Goal: Task Accomplishment & Management: Use online tool/utility

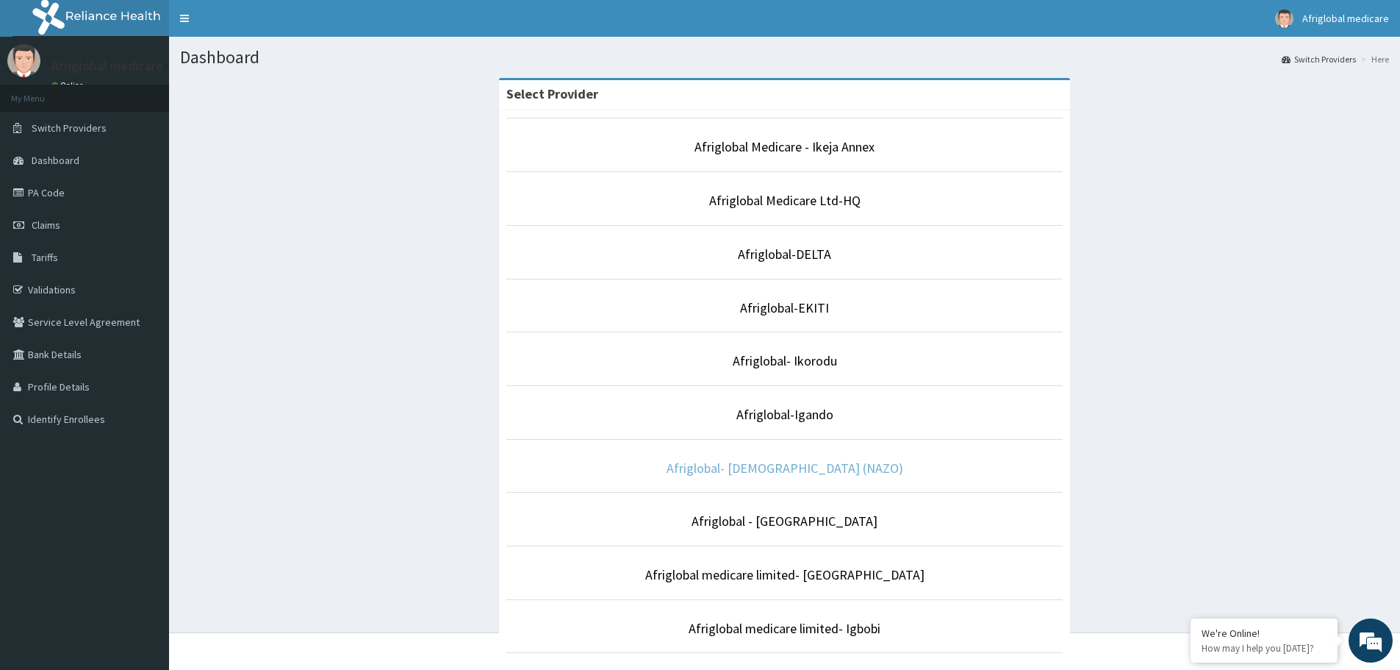
click at [785, 470] on link "Afriglobal- [DEMOGRAPHIC_DATA] (NAZO)" at bounding box center [785, 467] width 237 height 17
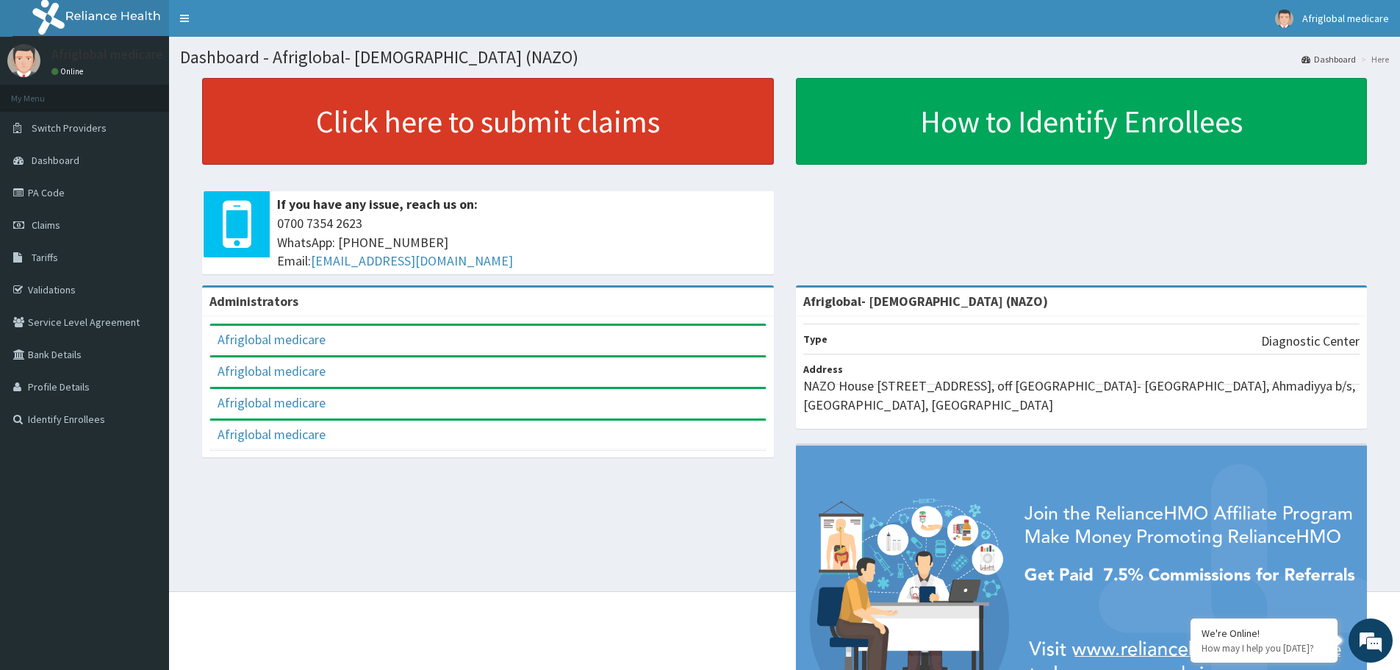
click at [456, 130] on link "Click here to submit claims" at bounding box center [488, 121] width 572 height 87
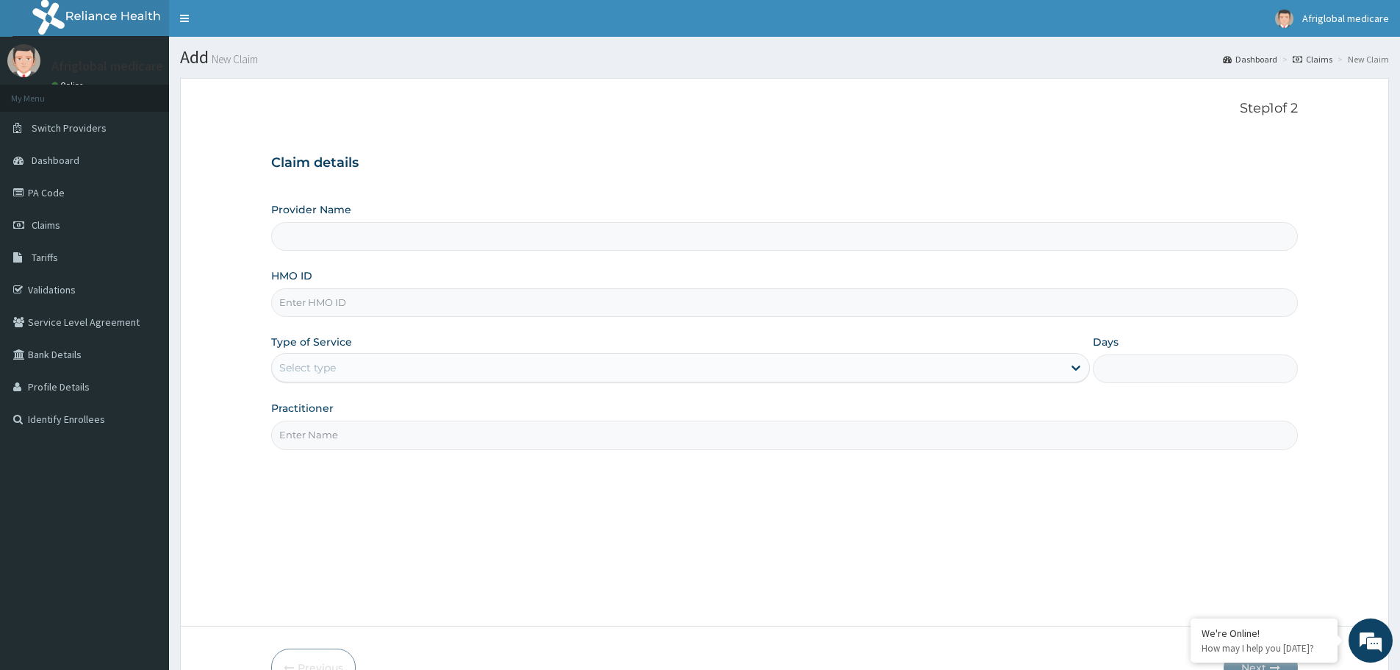
type input "Afriglobal- [DEMOGRAPHIC_DATA] (NAZO)"
click at [46, 196] on link "PA Code" at bounding box center [84, 192] width 169 height 32
